Goal: Task Accomplishment & Management: Use online tool/utility

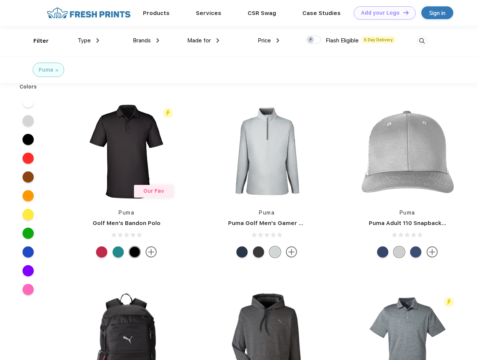
click at [382, 13] on link "Add your Logo Design Tool" at bounding box center [385, 12] width 62 height 13
click at [0, 0] on div "Design Tool" at bounding box center [0, 0] width 0 height 0
click at [402, 12] on link "Add your Logo Design Tool" at bounding box center [385, 12] width 62 height 13
click at [36, 41] on div "Filter" at bounding box center [40, 41] width 15 height 9
click at [88, 40] on span "Type" at bounding box center [84, 40] width 13 height 7
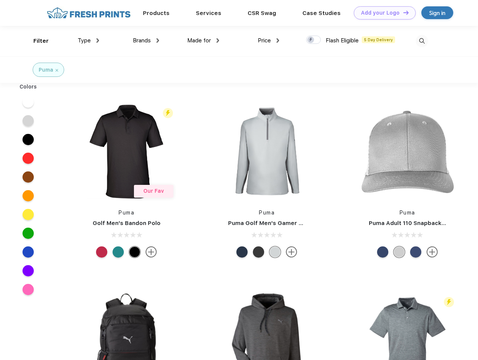
click at [146, 40] on span "Brands" at bounding box center [142, 40] width 18 height 7
click at [203, 40] on span "Made for" at bounding box center [199, 40] width 24 height 7
click at [268, 40] on span "Price" at bounding box center [264, 40] width 13 height 7
click at [313, 40] on div at bounding box center [313, 40] width 15 height 8
click at [311, 40] on input "checkbox" at bounding box center [308, 37] width 5 height 5
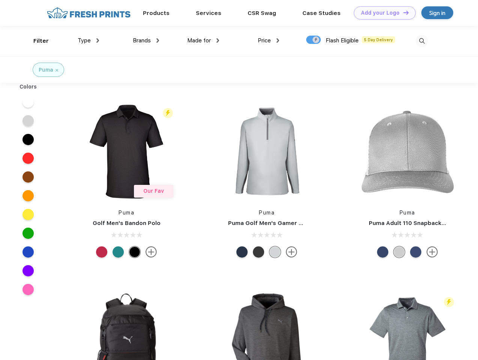
click at [421, 41] on img at bounding box center [421, 41] width 12 height 12
